Goal: Find specific page/section: Find specific page/section

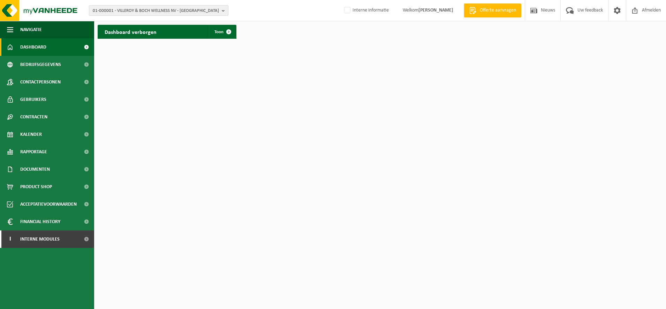
click at [143, 12] on span "01-000001 - VILLEROY & BOCH WELLNESS NV - ROESELARE" at bounding box center [156, 11] width 126 height 10
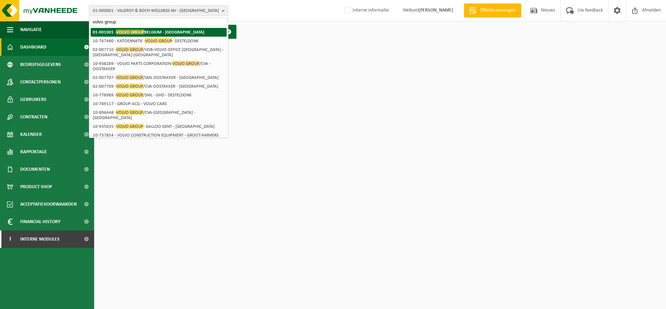
type input "volvo group"
click at [147, 32] on strong "01-001001 - VOLVO GROUP BELGIUM - OOSTAKKER" at bounding box center [149, 31] width 112 height 5
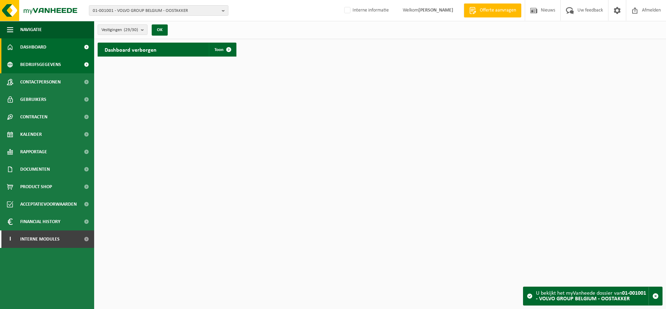
click at [51, 57] on span "Bedrijfsgegevens" at bounding box center [40, 64] width 41 height 17
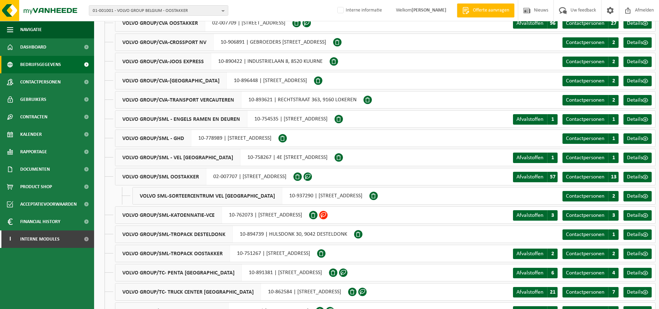
scroll to position [218, 0]
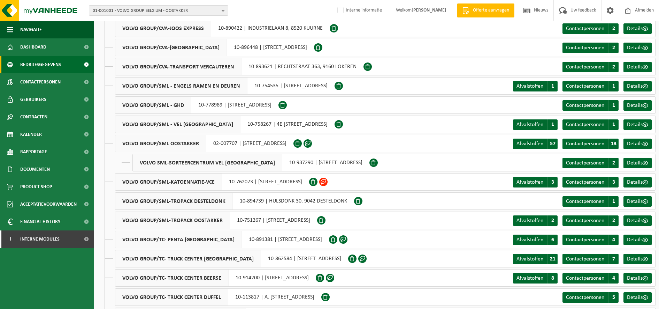
click at [211, 162] on span "VOLVO SML-SORTEERCENTRUM VEL [GEOGRAPHIC_DATA]" at bounding box center [208, 162] width 150 height 17
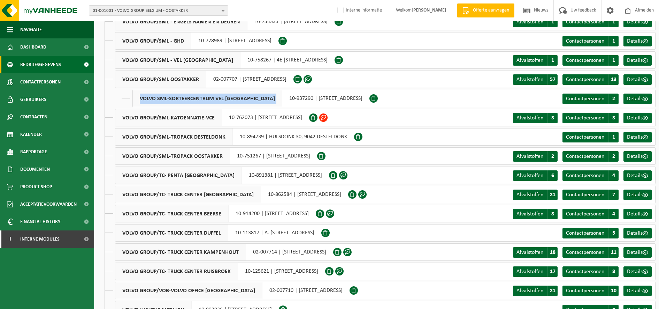
scroll to position [302, 0]
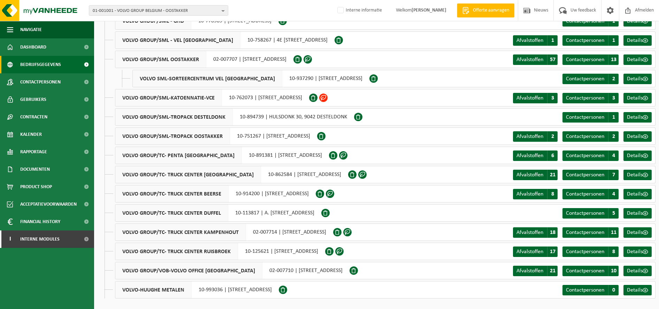
click at [239, 156] on div "VOLVO GROUP/TC- PENTA ANTWERPEN 10-891381 | SCHOUWKENSSTRAAT 5, 2030 ANTWERPEN" at bounding box center [222, 154] width 214 height 17
drag, startPoint x: 239, startPoint y: 156, endPoint x: 243, endPoint y: 155, distance: 4.2
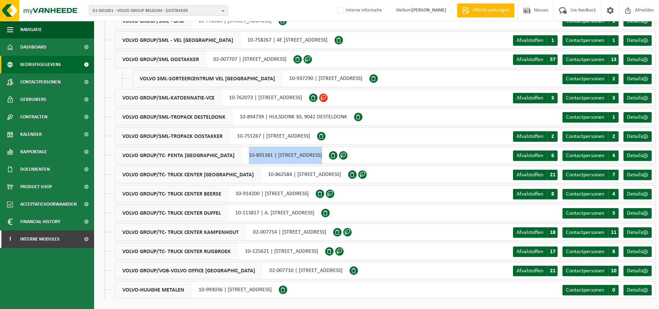
click at [243, 155] on div "VOLVO GROUP/TC- PENTA ANTWERPEN 10-891381 | SCHOUWKENSSTRAAT 5, 2030 ANTWERPEN" at bounding box center [222, 154] width 214 height 17
click at [256, 157] on div "VOLVO GROUP/TC- PENTA ANTWERPEN 10-891381 | SCHOUWKENSSTRAAT 5, 2030 ANTWERPEN" at bounding box center [222, 154] width 214 height 17
click at [251, 155] on div "VOLVO GROUP/TC- PENTA ANTWERPEN 10-891381 | SCHOUWKENSSTRAAT 5, 2030 ANTWERPEN" at bounding box center [222, 154] width 214 height 17
click at [251, 153] on div "VOLVO GROUP/TC- PENTA ANTWERPEN 10-891381 | SCHOUWKENSSTRAAT 5, 2030 ANTWERPEN" at bounding box center [222, 154] width 214 height 17
click at [279, 155] on div "VOLVO GROUP/TC- PENTA ANTWERPEN 10-891381 | SCHOUWKENSSTRAAT 5, 2030 ANTWERPEN" at bounding box center [222, 154] width 214 height 17
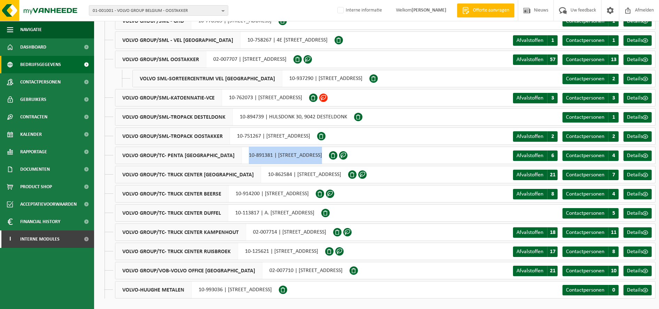
click at [515, 192] on link "Afvalstoffen A 8" at bounding box center [535, 194] width 45 height 10
click at [225, 156] on div "VOLVO GROUP/TC- PENTA ANTWERPEN 10-891381 | SCHOUWKENSSTRAAT 5, 2030 ANTWERPEN" at bounding box center [222, 154] width 214 height 17
click at [243, 155] on div "VOLVO GROUP/TC- PENTA ANTWERPEN 10-891381 | SCHOUWKENSSTRAAT 5, 2030 ANTWERPEN" at bounding box center [222, 154] width 214 height 17
drag, startPoint x: 253, startPoint y: 154, endPoint x: 228, endPoint y: 154, distance: 24.8
click at [228, 154] on div "VOLVO GROUP/TC- PENTA ANTWERPEN 10-891381 | SCHOUWKENSSTRAAT 5, 2030 ANTWERPEN" at bounding box center [222, 154] width 214 height 17
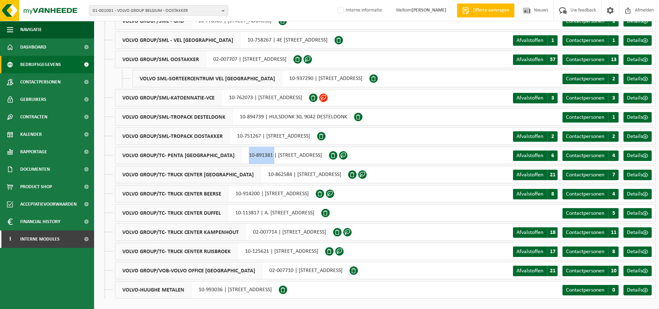
copy div "10-891381"
drag, startPoint x: 274, startPoint y: 174, endPoint x: 248, endPoint y: 176, distance: 25.8
click at [248, 176] on div "VOLVO GROUP/TC- TRUCK CENTER ANTWERPEN 10-862584 | SCHOUWKENSSTRAAT 5, 2030 ANT…" at bounding box center [231, 174] width 233 height 17
copy div "10-862584"
click at [257, 192] on div "VOLVO GROUP/TC- TRUCK CENTER BEERSE 10-914200 | BEEMDENSTRAAT 19, 2340 BEERSE" at bounding box center [215, 193] width 201 height 17
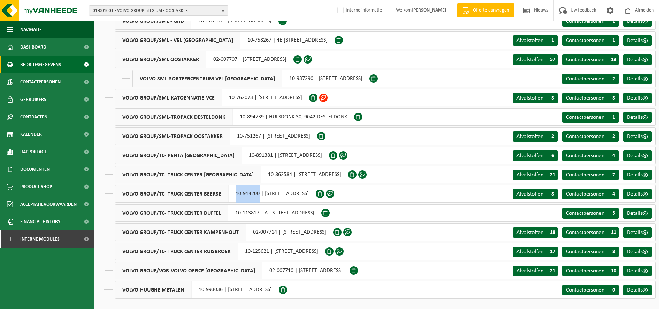
drag, startPoint x: 258, startPoint y: 192, endPoint x: 233, endPoint y: 196, distance: 25.0
click at [233, 196] on div "VOLVO GROUP/TC- TRUCK CENTER BEERSE 10-914200 | BEEMDENSTRAAT 19, 2340 BEERSE" at bounding box center [215, 193] width 201 height 17
copy div "10-914200"
drag, startPoint x: 259, startPoint y: 217, endPoint x: 235, endPoint y: 210, distance: 25.1
click at [235, 210] on div "VOLVO GROUP/TC- TRUCK CENTER DUFFEL 10-113817 | A. STOCLETLAAN 204, 2570 DUFFEL" at bounding box center [218, 212] width 206 height 17
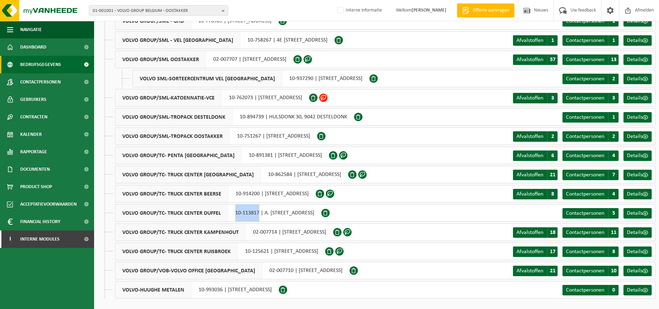
copy div "10-113817"
drag, startPoint x: 277, startPoint y: 230, endPoint x: 252, endPoint y: 229, distance: 24.8
click at [252, 229] on div "VOLVO GROUP/TC- TRUCK CENTER KAMPENHOUT 02-007714 | VAN BEETHOVENLAAN 23, 1910 …" at bounding box center [224, 231] width 218 height 17
copy div "02-007714"
drag, startPoint x: 268, startPoint y: 250, endPoint x: 238, endPoint y: 248, distance: 30.4
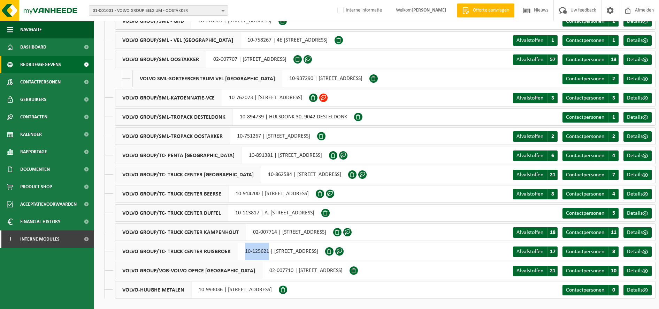
click at [238, 248] on div "VOLVO GROUP/TC- TRUCK CENTER RUISBROEK 10-125621 | VORSTSESTEENWEG 151, 1601 RU…" at bounding box center [220, 250] width 210 height 17
copy div "10-125621"
drag, startPoint x: 266, startPoint y: 269, endPoint x: 240, endPoint y: 268, distance: 26.2
click at [240, 268] on div "VOLVO GROUP/VOB-VOLVO OFFICE BRUSSELS 02-007710 | HUNDERENVELDLAAN 10 10, 1082 …" at bounding box center [232, 270] width 235 height 17
copy div "02-007710"
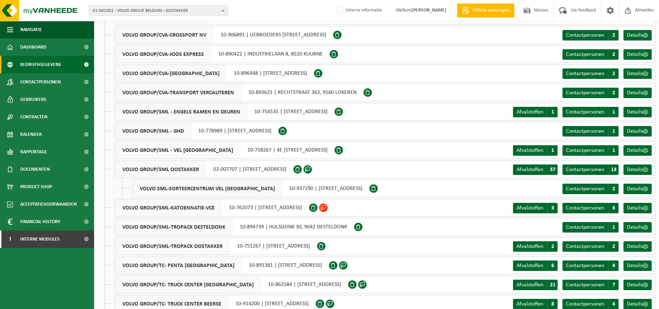
scroll to position [171, 0]
